Goal: Transaction & Acquisition: Purchase product/service

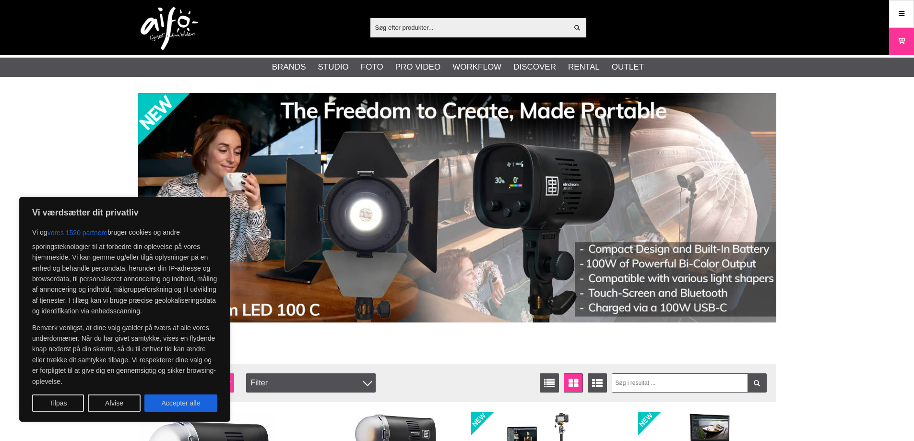
drag, startPoint x: 187, startPoint y: 399, endPoint x: 209, endPoint y: 384, distance: 27.0
click at [187, 398] on button "Accepter alle" at bounding box center [180, 402] width 73 height 17
checkbox input "true"
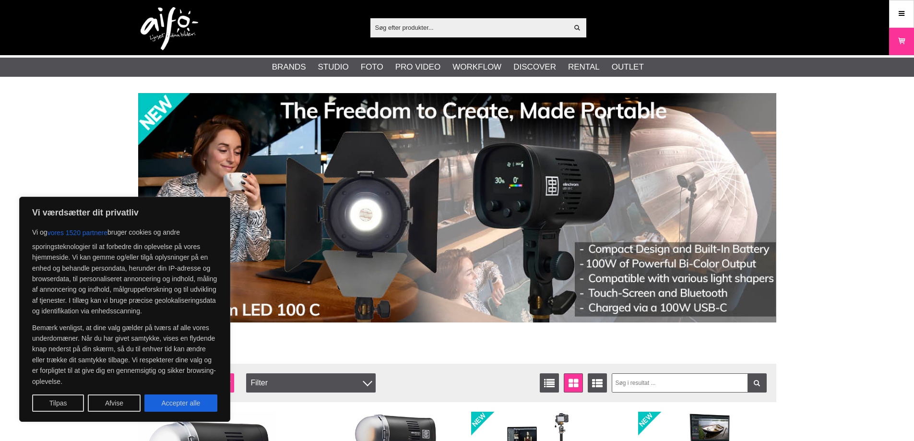
checkbox input "true"
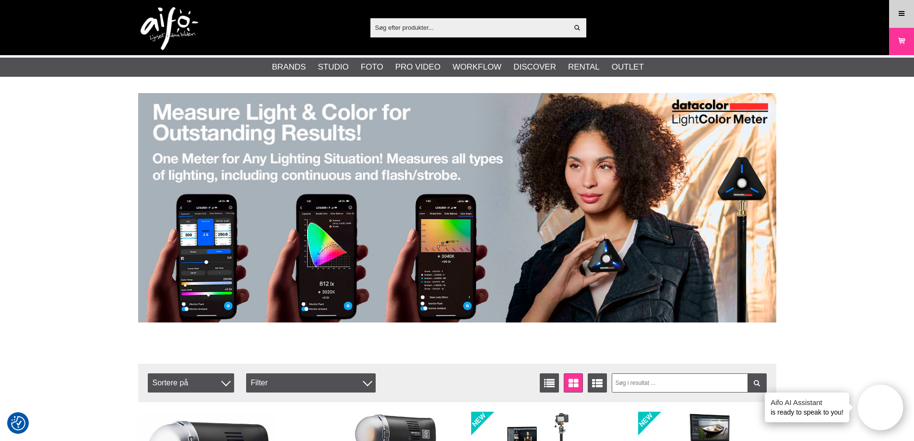
click at [903, 11] on icon at bounding box center [901, 14] width 9 height 11
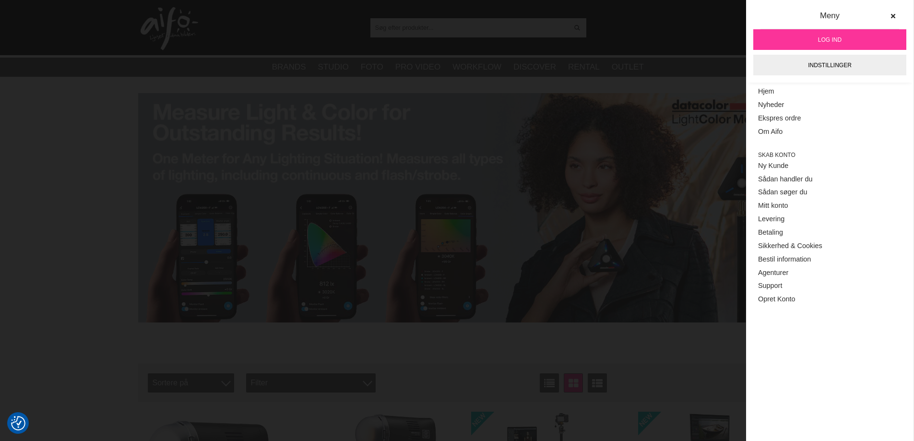
click at [848, 40] on link "Log ind" at bounding box center [829, 39] width 153 height 21
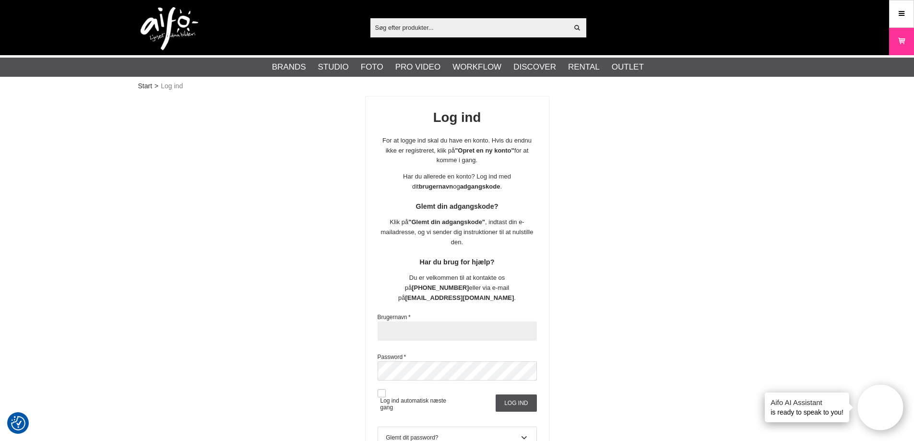
paste input "bjk@fotoc.dk"
type input "bjk@fotoc.dk"
click at [379, 322] on input "bjk@fotoc.dk" at bounding box center [457, 331] width 159 height 19
click at [381, 389] on button at bounding box center [382, 393] width 8 height 8
click at [525, 394] on input "Log ind" at bounding box center [516, 402] width 41 height 17
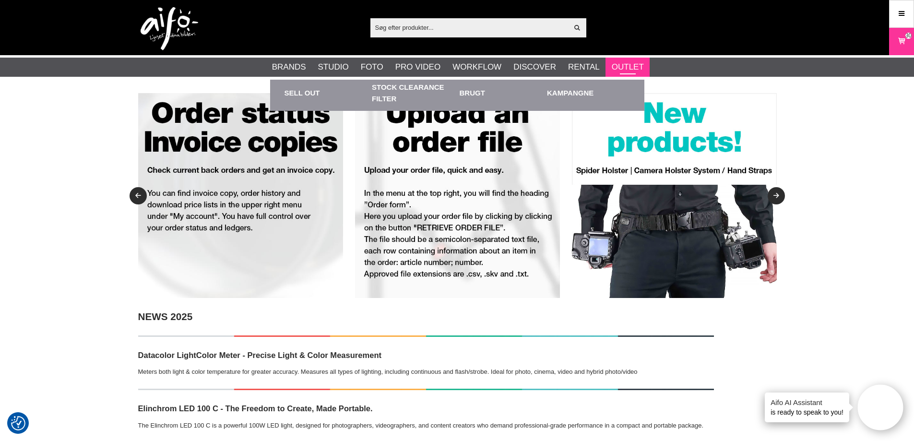
click at [623, 67] on link "Outlet" at bounding box center [628, 67] width 32 height 12
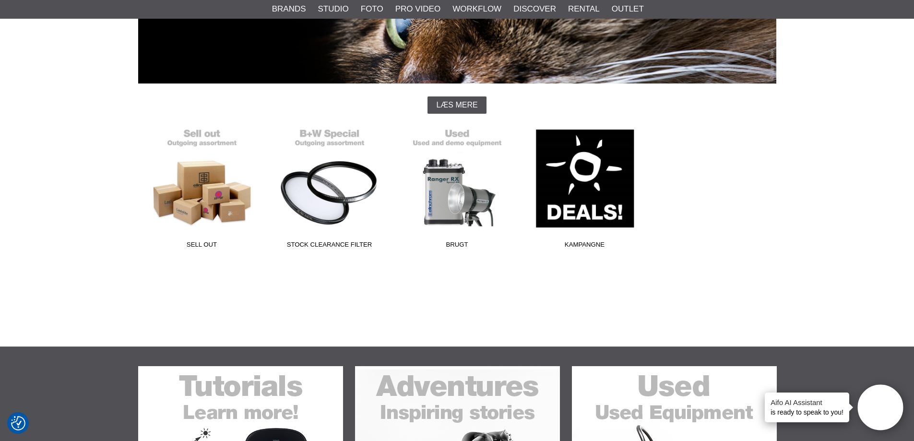
scroll to position [192, 0]
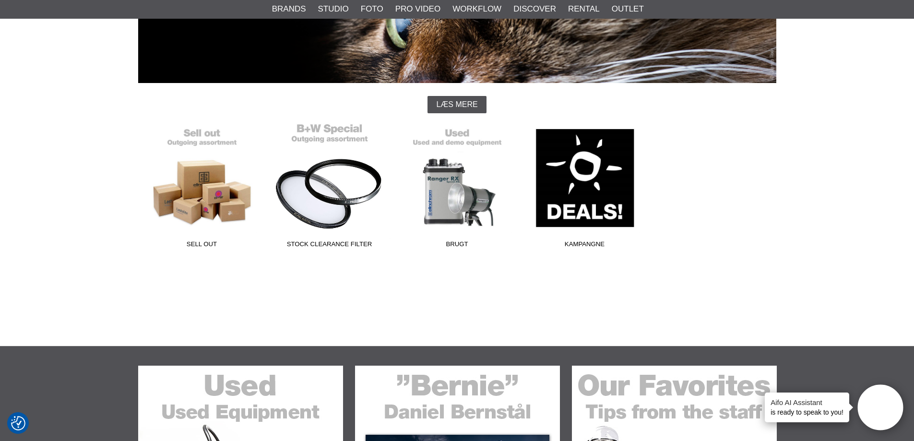
click at [323, 190] on link "Stock Clearance Filter" at bounding box center [330, 188] width 128 height 130
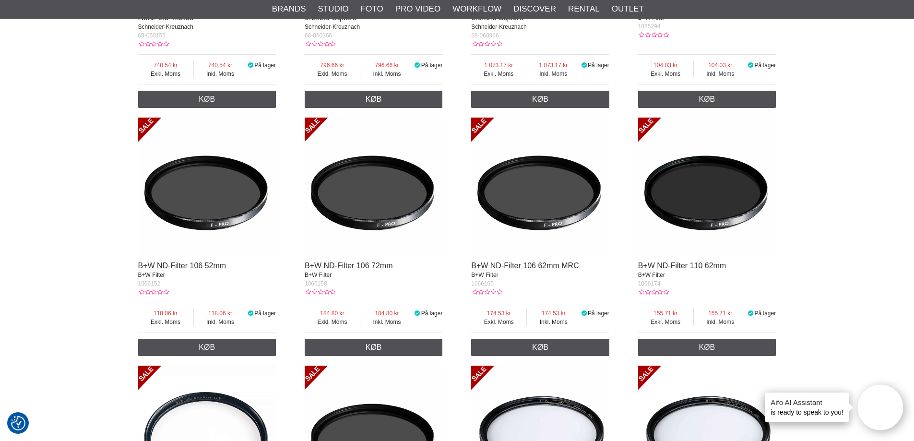
scroll to position [528, 0]
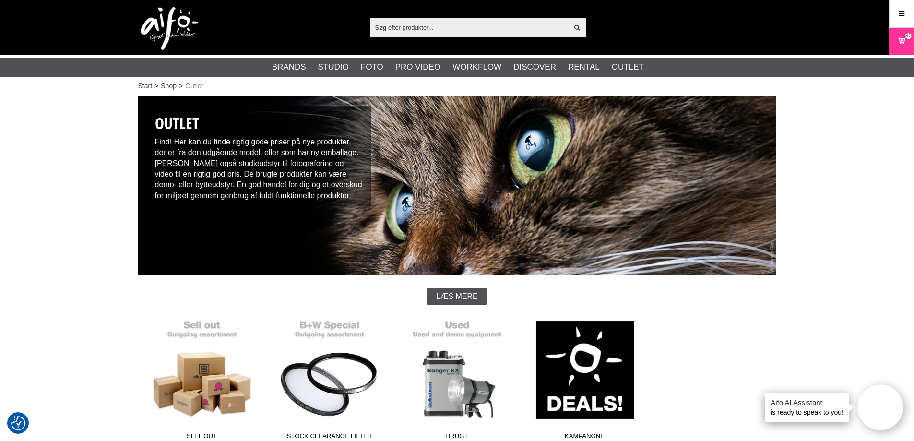
click at [462, 28] on input "text" at bounding box center [469, 27] width 198 height 14
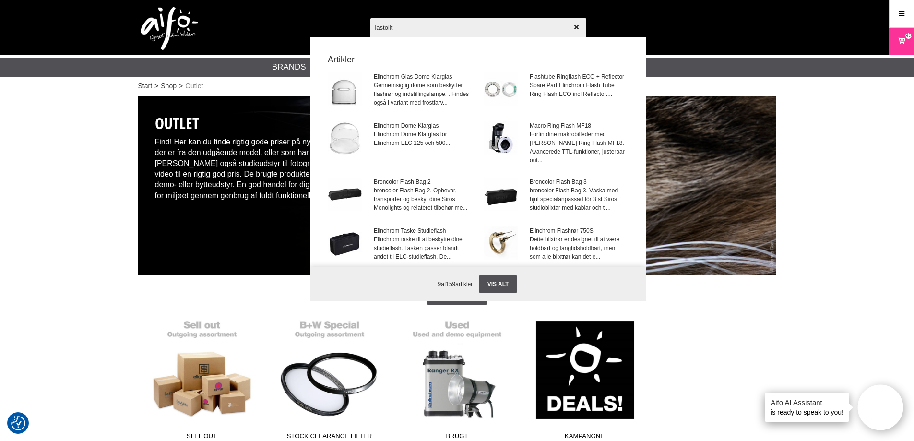
type input "lastolite"
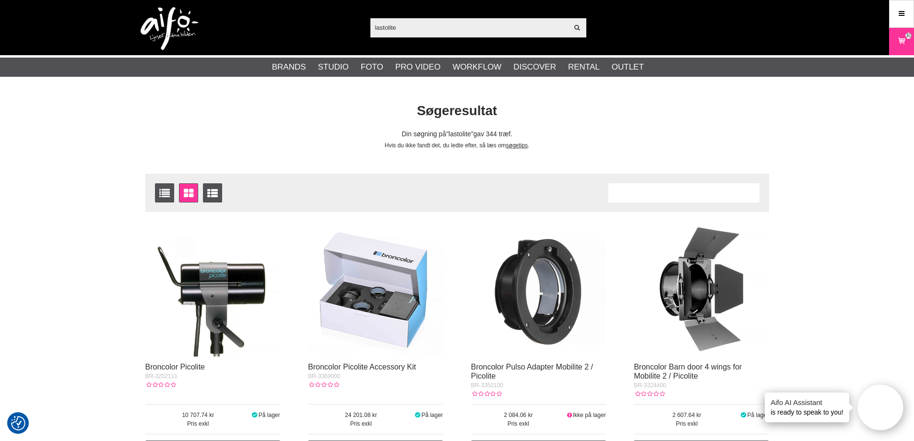
drag, startPoint x: 407, startPoint y: 26, endPoint x: 351, endPoint y: 48, distance: 60.3
click at [285, 23] on div "lastolite Vis alt Artikler Kategorier af artikler Din søgning på gav ingen hits…" at bounding box center [457, 27] width 653 height 55
paste input "CUC15RT-ORG"
type input "CUC15RT-ORG"
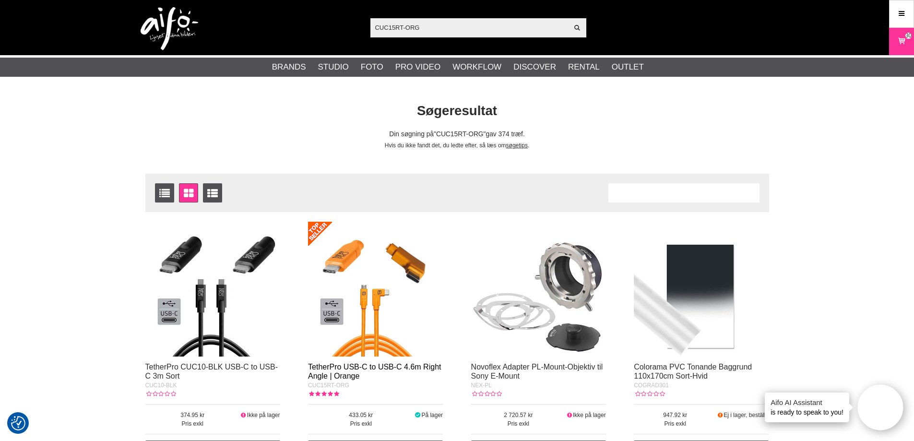
click at [355, 369] on link "TetherPro USB-C to USB-C 4.6m Right Angle | Orange" at bounding box center [374, 371] width 133 height 17
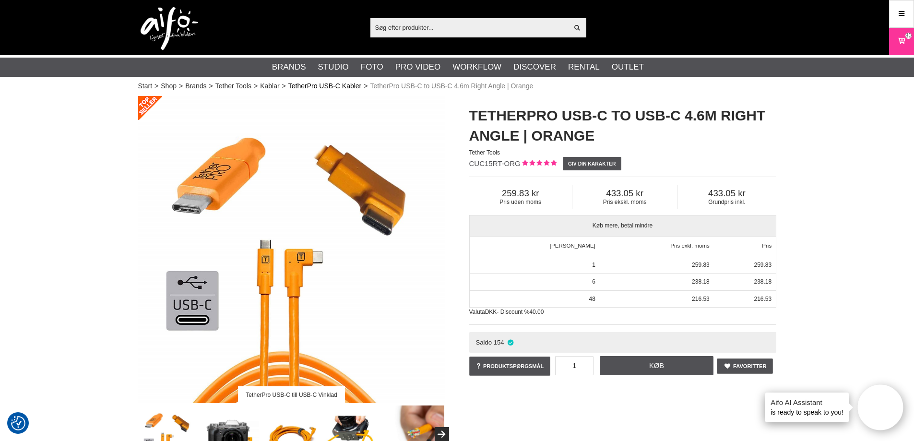
click at [332, 84] on link "TetherPro USB-C Kabler" at bounding box center [324, 86] width 73 height 10
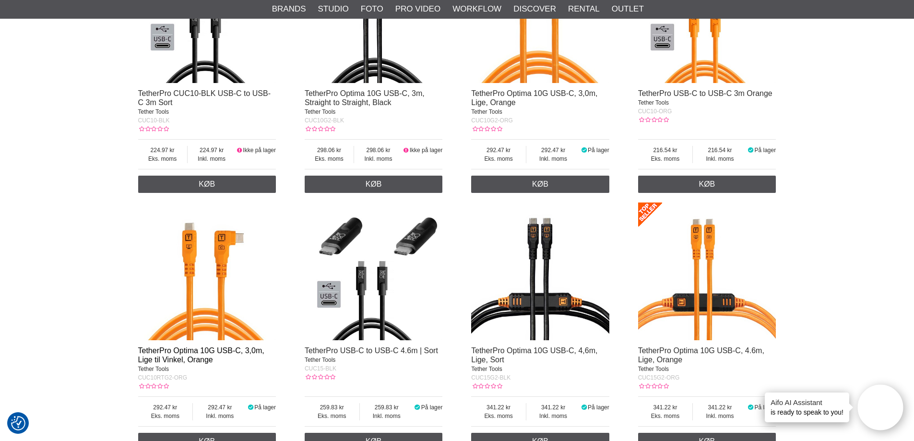
scroll to position [1008, 0]
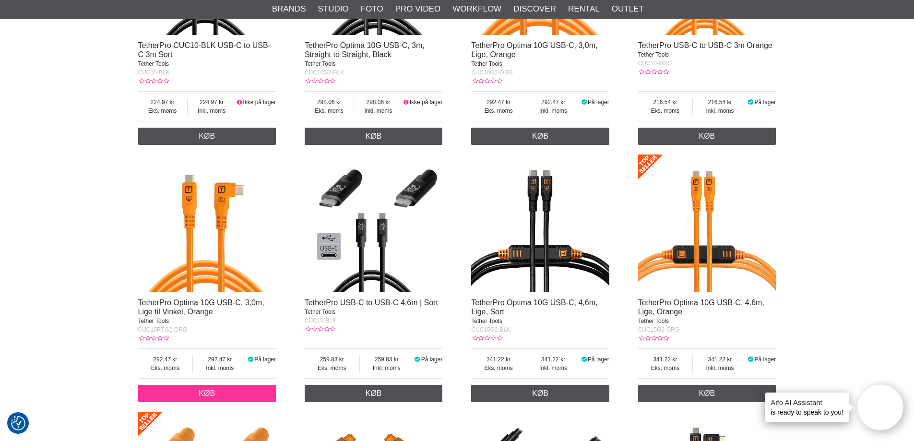
click at [230, 394] on link "Køb" at bounding box center [207, 393] width 138 height 17
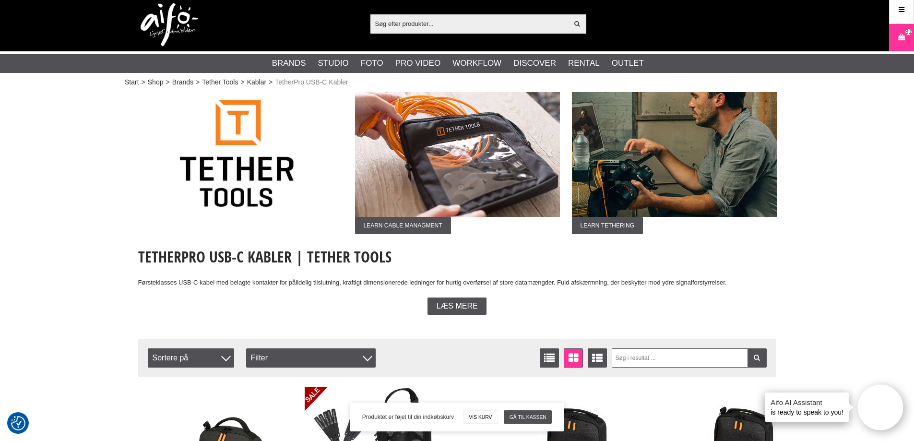
scroll to position [0, 0]
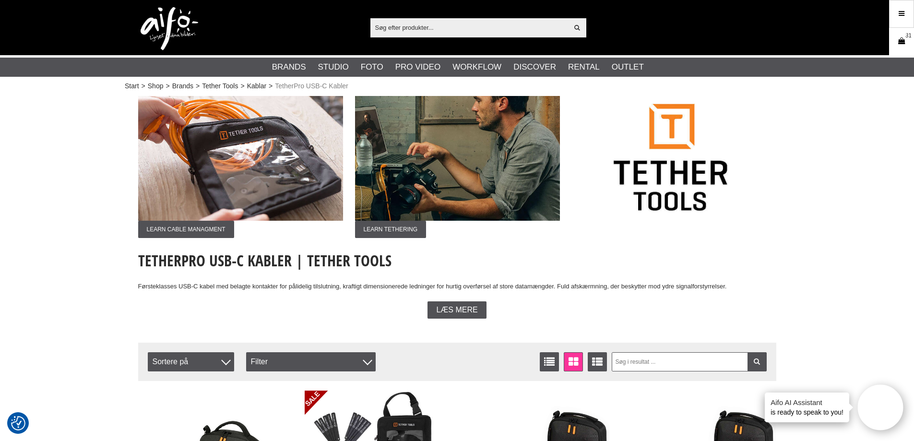
click at [902, 42] on icon at bounding box center [902, 41] width 10 height 11
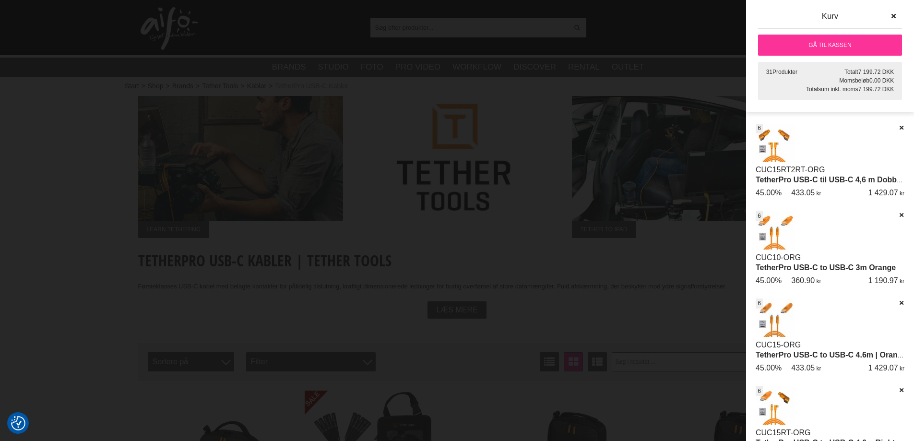
scroll to position [159, 0]
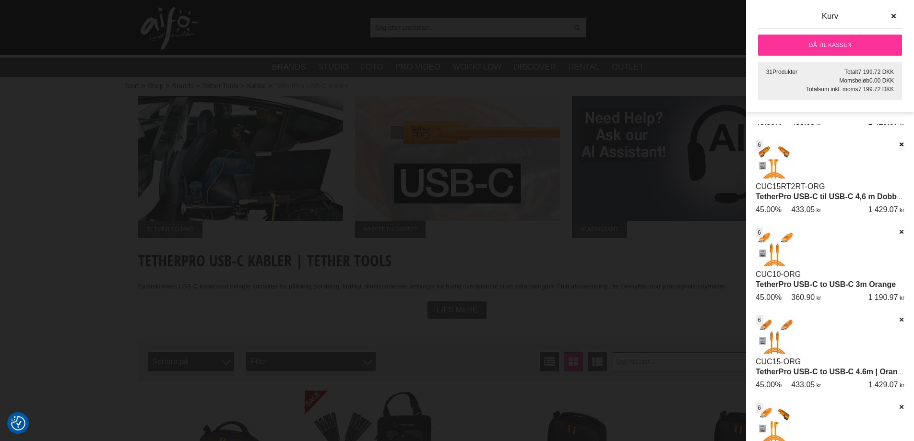
click at [898, 141] on icon at bounding box center [901, 144] width 6 height 7
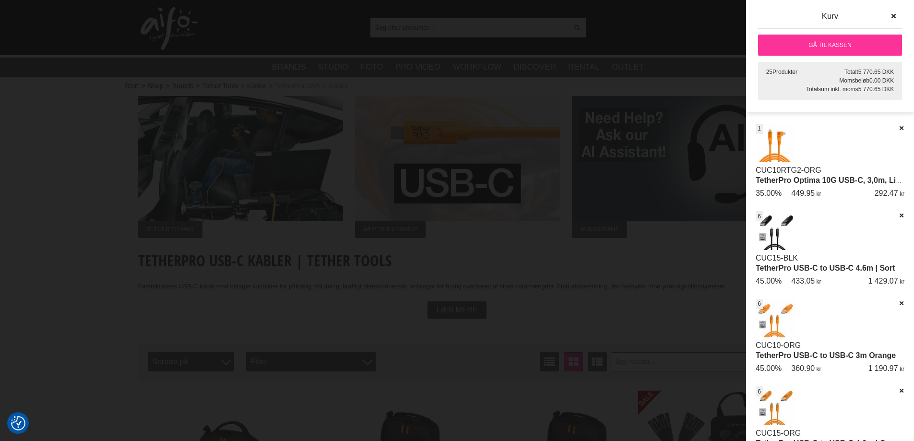
click at [656, 133] on div at bounding box center [457, 220] width 914 height 441
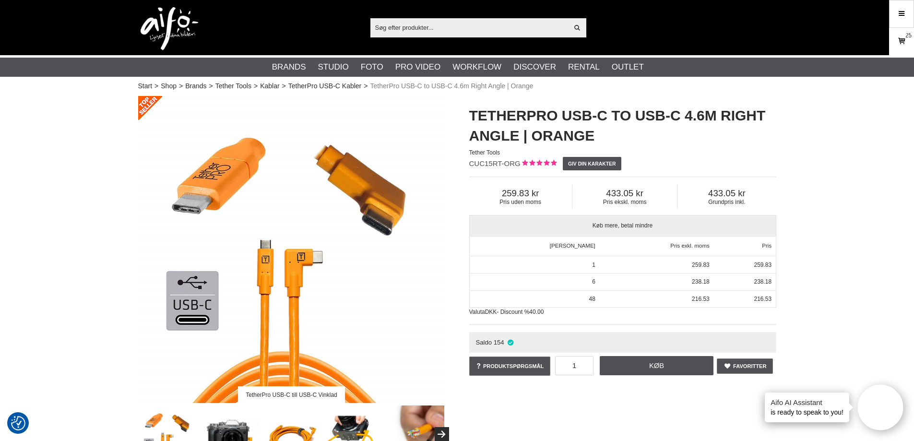
click at [907, 45] on link "Kurv 25" at bounding box center [902, 41] width 24 height 23
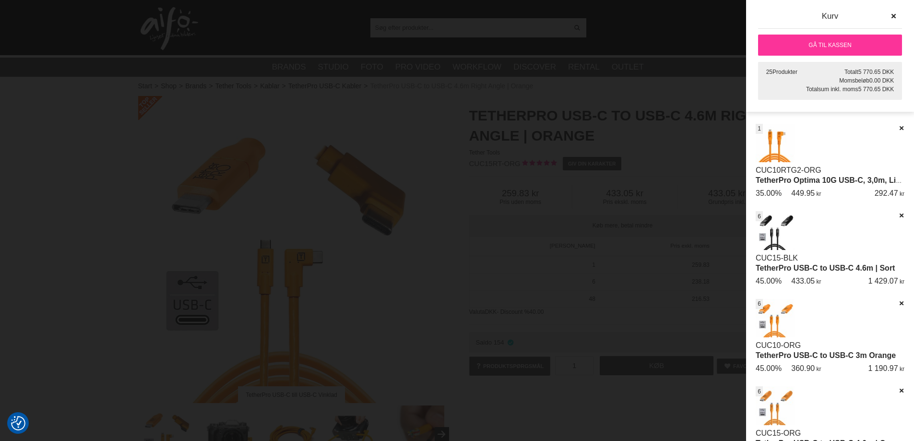
click at [425, 108] on div at bounding box center [457, 220] width 914 height 441
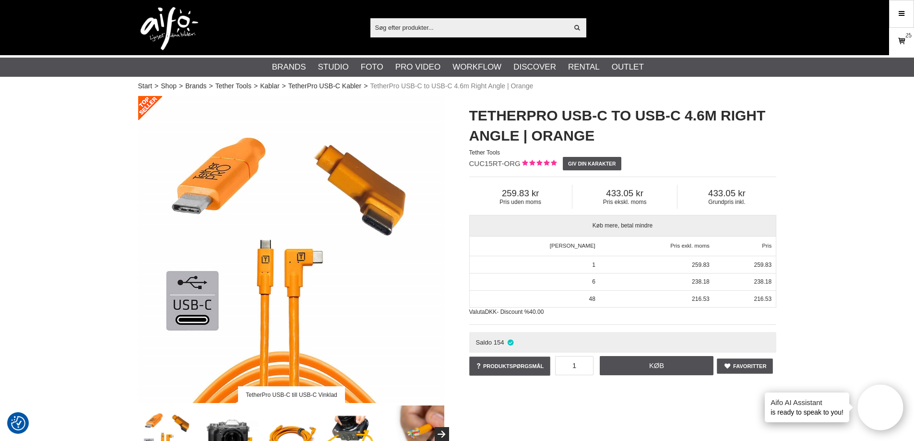
click at [905, 40] on icon at bounding box center [902, 41] width 10 height 11
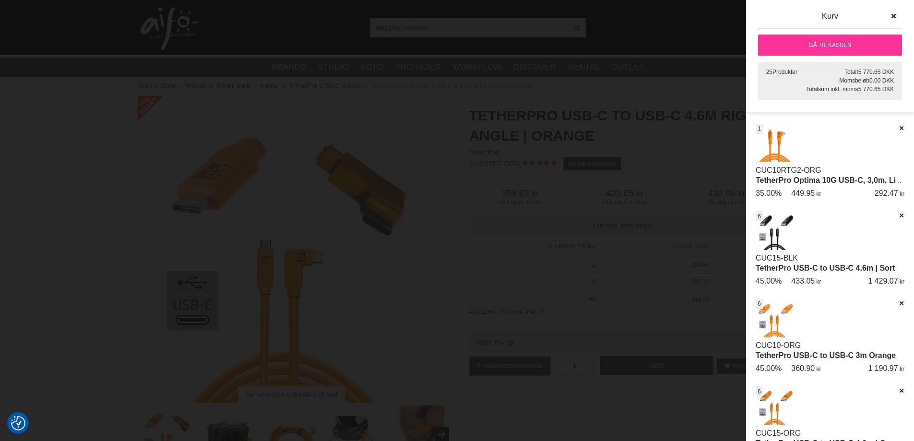
click at [791, 177] on link "TetherPro Optima 10G USB-C, 3,0m, Lige til Vinkel, Orange" at bounding box center [863, 180] width 214 height 8
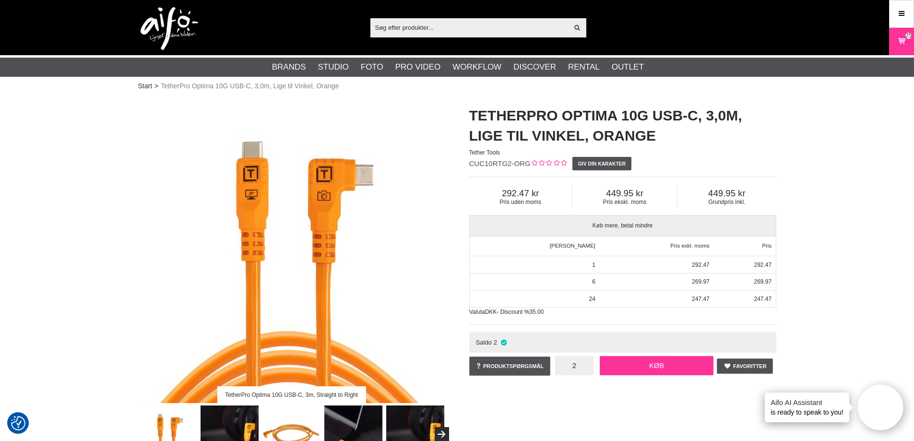
type input "2"
click at [666, 365] on link "Køb" at bounding box center [657, 365] width 114 height 19
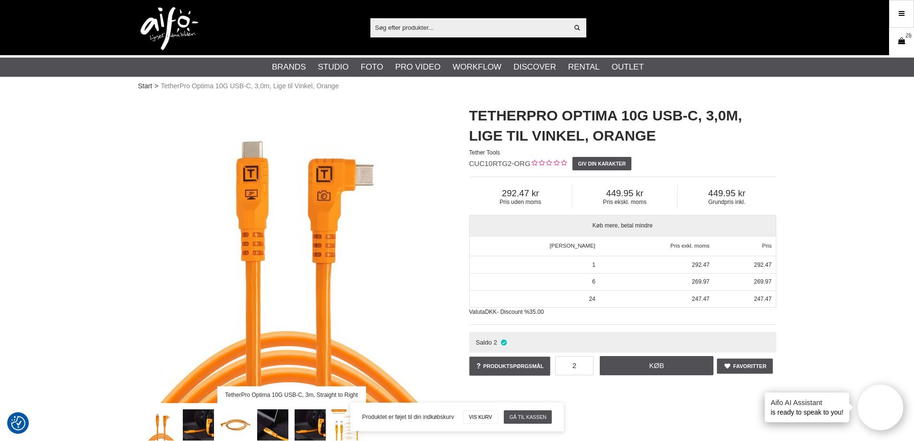
click at [900, 39] on icon at bounding box center [902, 41] width 10 height 11
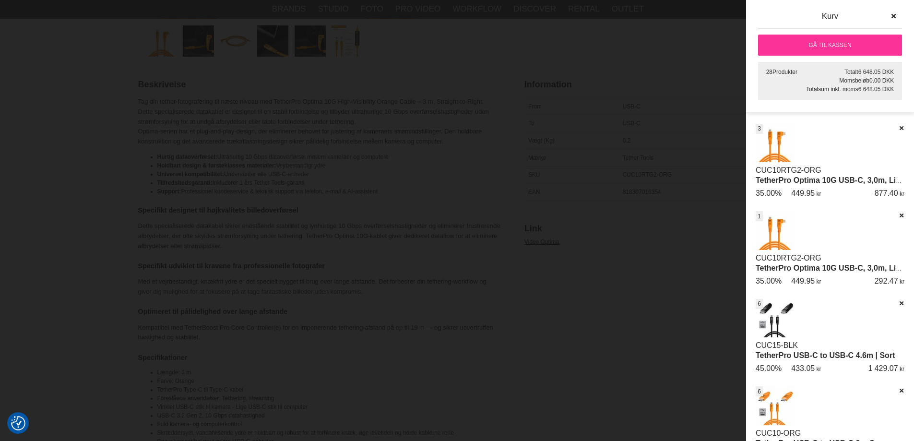
click at [842, 46] on link "Gå til kassen" at bounding box center [830, 45] width 144 height 21
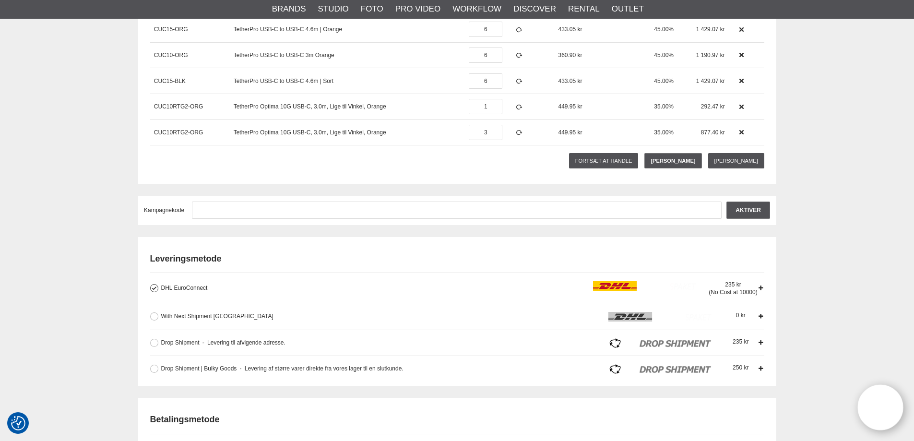
scroll to position [240, 0]
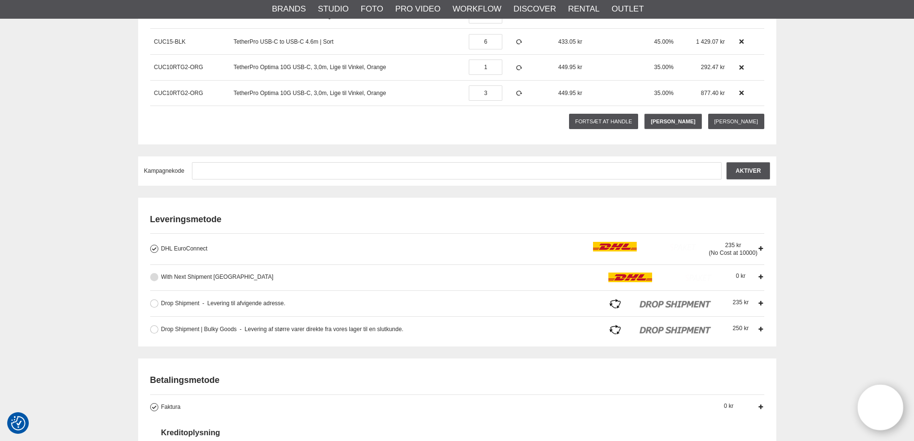
click at [153, 279] on button at bounding box center [154, 277] width 8 height 8
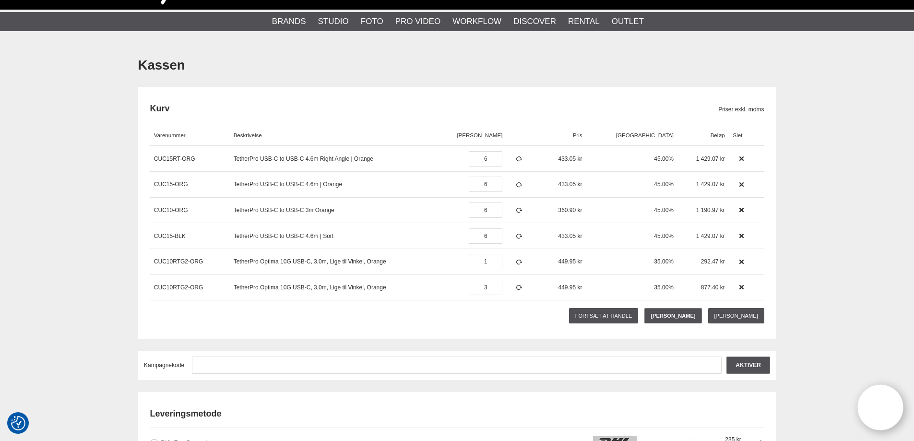
scroll to position [0, 0]
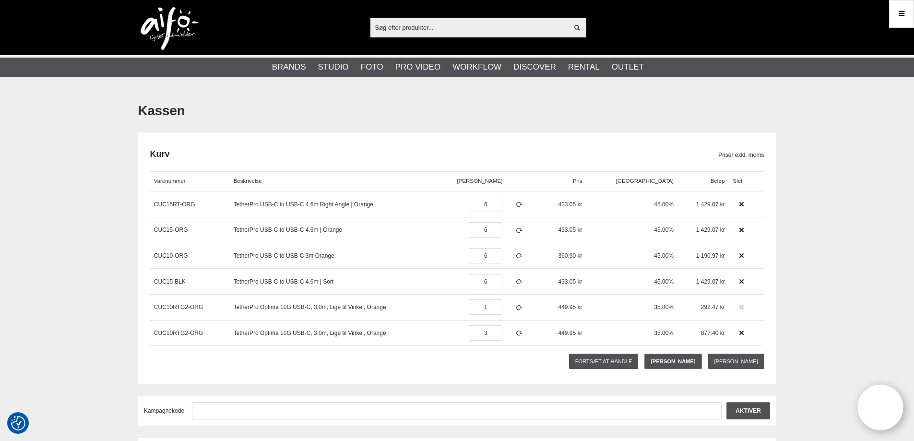
click at [738, 307] on icon at bounding box center [741, 307] width 7 height 7
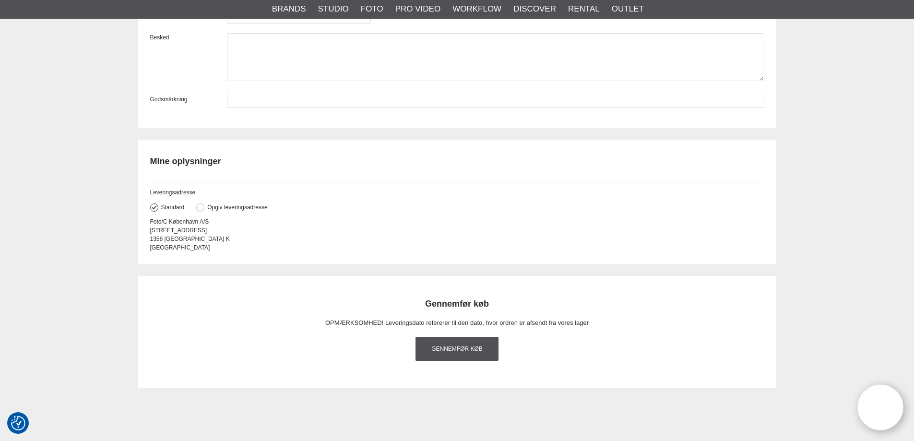
scroll to position [1200, 0]
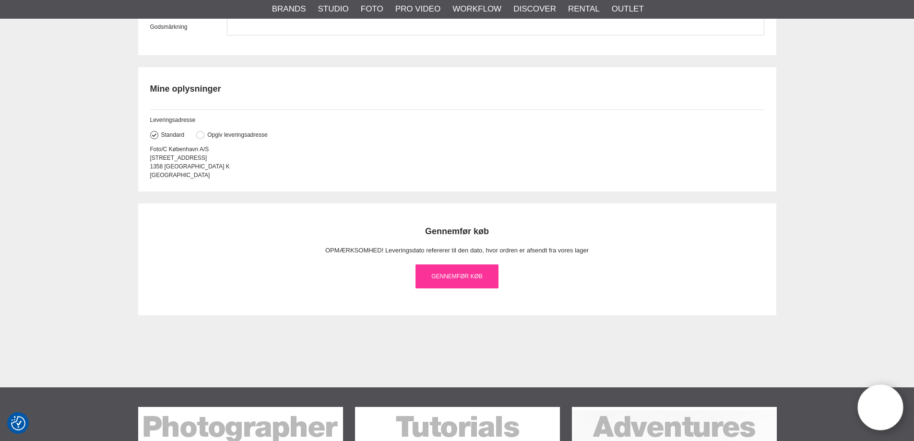
click at [441, 279] on link "Gennemfør køb" at bounding box center [457, 276] width 83 height 24
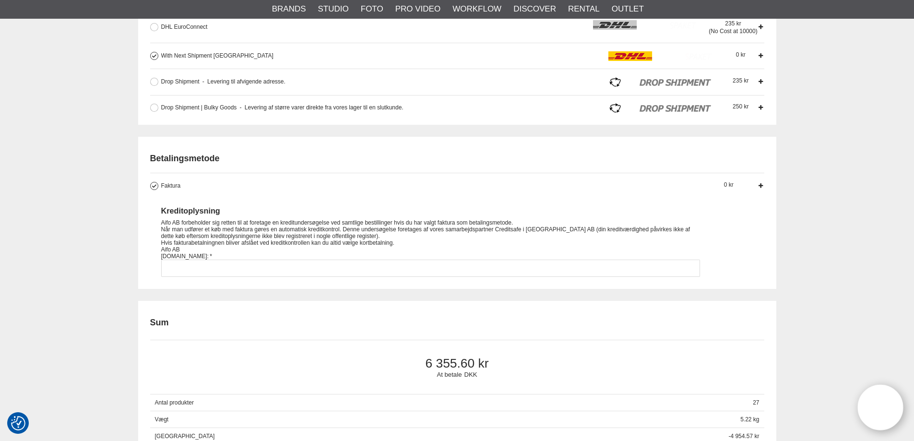
scroll to position [432, 0]
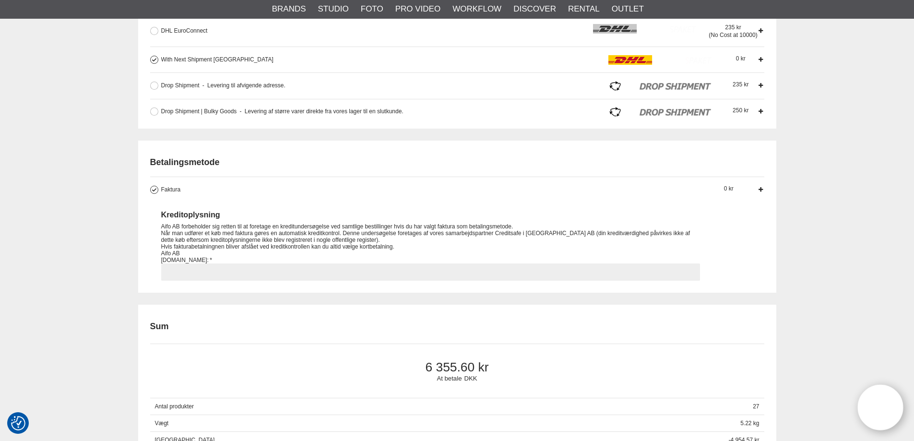
click at [178, 270] on input "Faktura Virksomheder har mulighed for at bruge faktura betaling. Den sædvanlige…" at bounding box center [430, 271] width 539 height 17
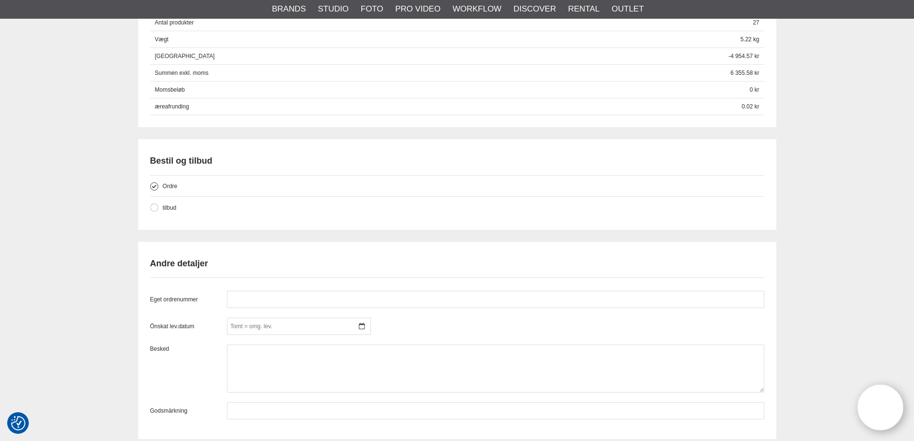
scroll to position [1200, 0]
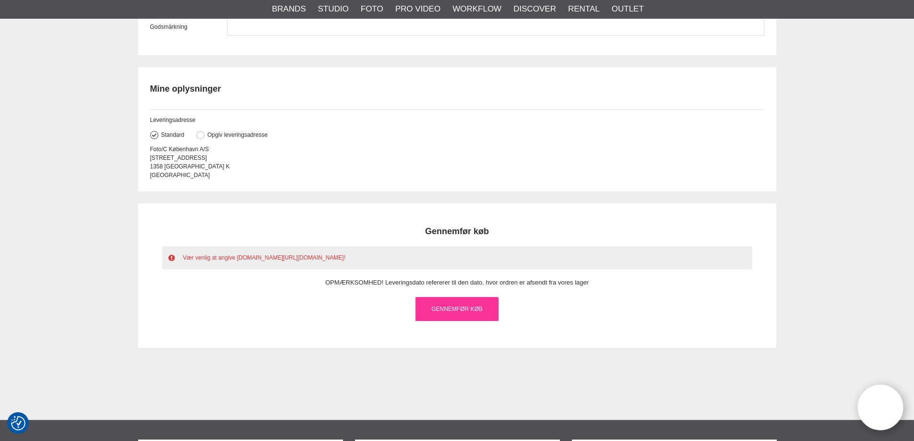
type input "LF"
click at [451, 299] on link "Gennemfør køb" at bounding box center [457, 309] width 83 height 24
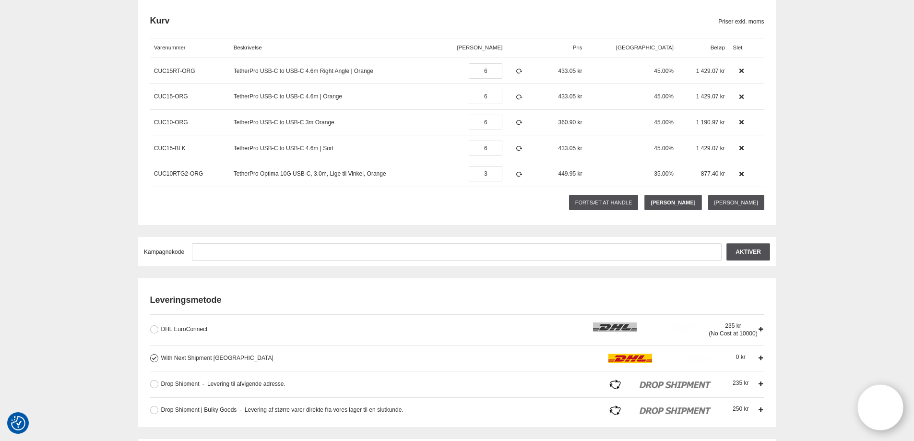
scroll to position [0, 0]
